Goal: Information Seeking & Learning: Find specific fact

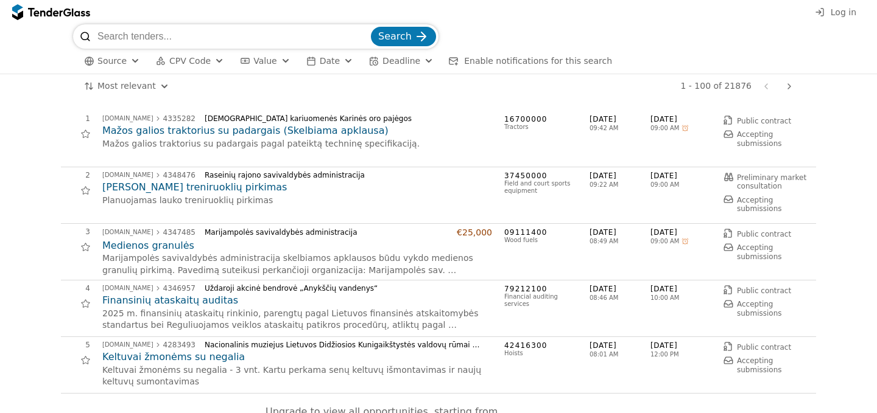
click at [172, 37] on input "search" at bounding box center [232, 36] width 271 height 24
type input "avigilon"
click at [371, 27] on button "Search" at bounding box center [403, 36] width 65 height 19
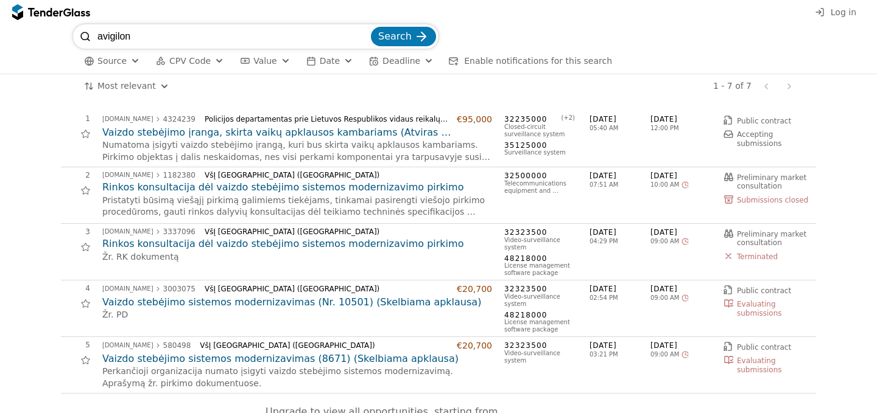
click at [189, 41] on input "avigilon" at bounding box center [232, 36] width 271 height 24
click at [367, 41] on input "avigilon" at bounding box center [232, 36] width 271 height 24
click at [368, 37] on input "avigilon" at bounding box center [232, 36] width 271 height 24
click at [39, 110] on div "1 [DOMAIN_NAME] 4324239 Policijos departamentas prie Lietuvos Respublikos vidau…" at bounding box center [438, 339] width 864 height 480
click at [26, 52] on div "Search Source CPV Code Type Buyer Value Date Deadline Enable notifications for …" at bounding box center [438, 48] width 864 height 49
